Goal: Task Accomplishment & Management: Use online tool/utility

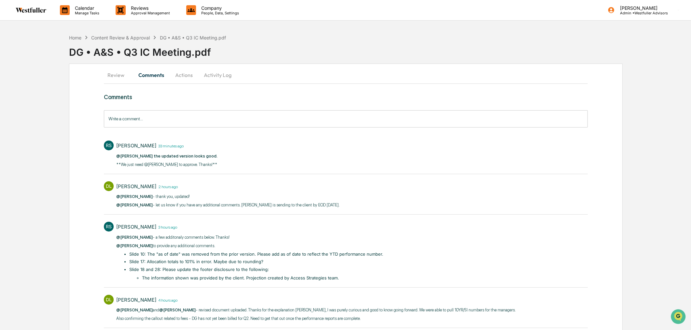
click at [152, 74] on button "Comments" at bounding box center [151, 75] width 36 height 16
click at [145, 38] on div "Content Review & Approval" at bounding box center [120, 38] width 59 height 6
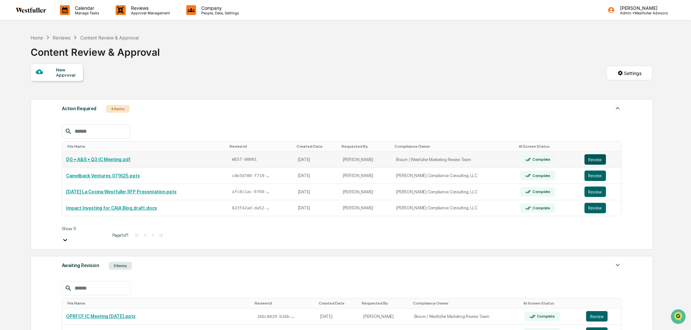
click at [594, 160] on button "Review" at bounding box center [595, 159] width 21 height 10
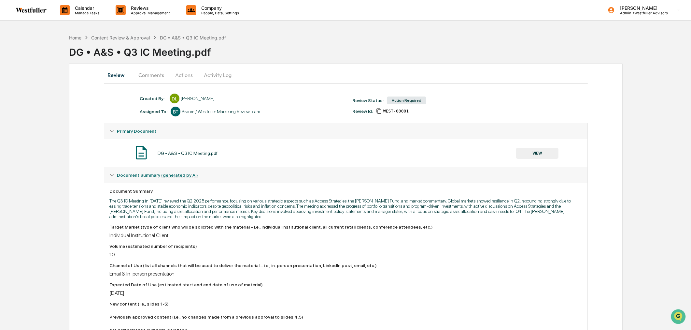
click at [144, 69] on button "Comments" at bounding box center [151, 75] width 36 height 16
